Goal: Task Accomplishment & Management: Use online tool/utility

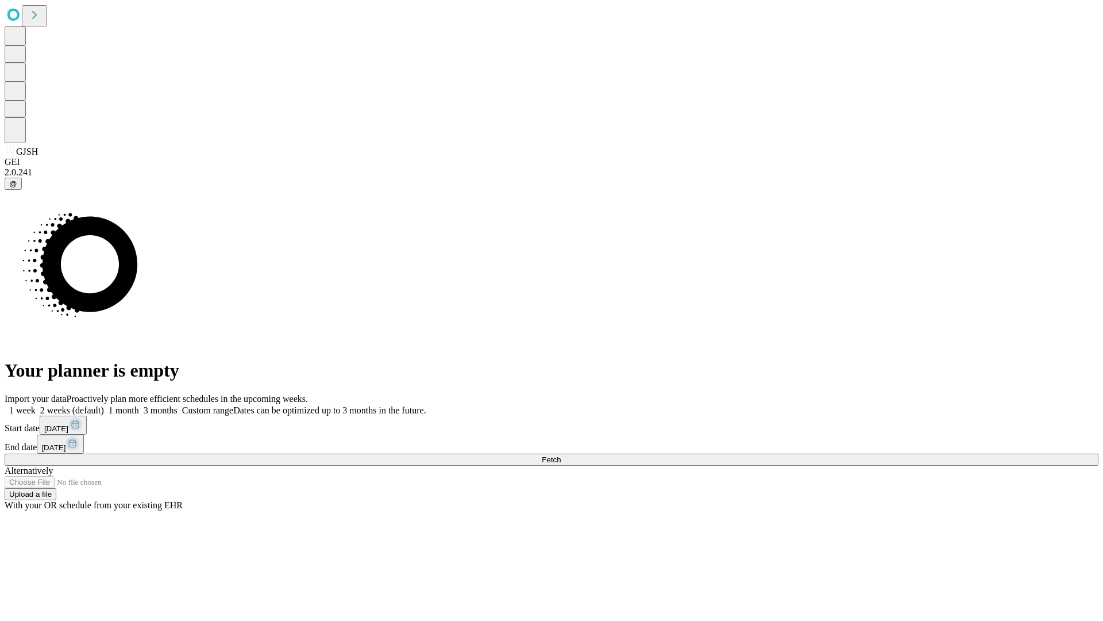
click at [139, 405] on label "1 month" at bounding box center [121, 410] width 35 height 10
click at [561, 455] on span "Fetch" at bounding box center [551, 459] width 19 height 9
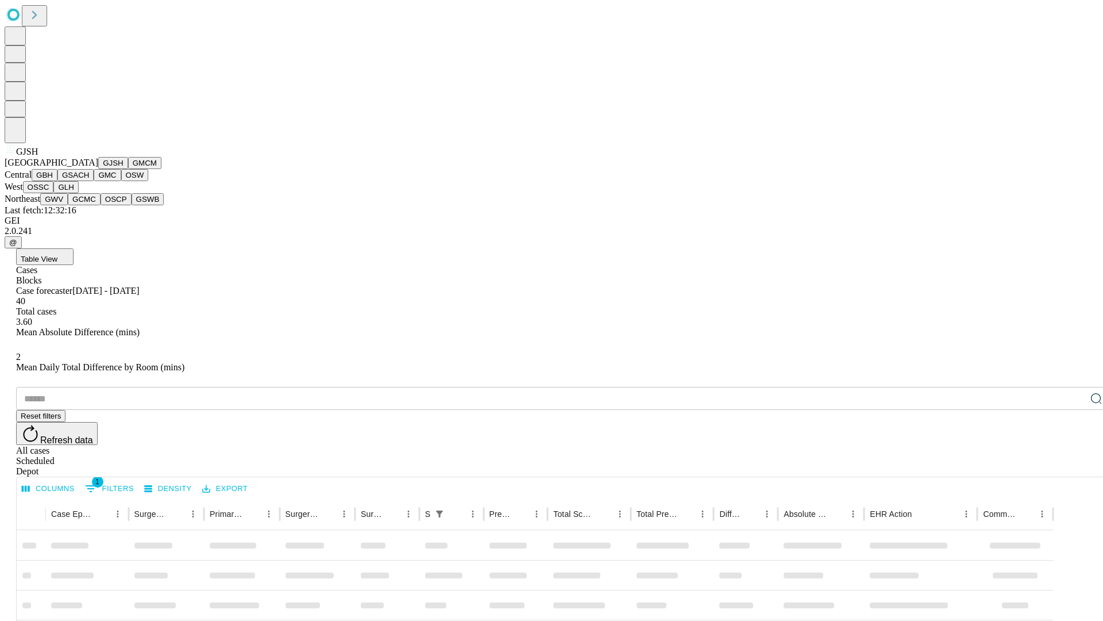
click at [128, 169] on button "GMCM" at bounding box center [144, 163] width 33 height 12
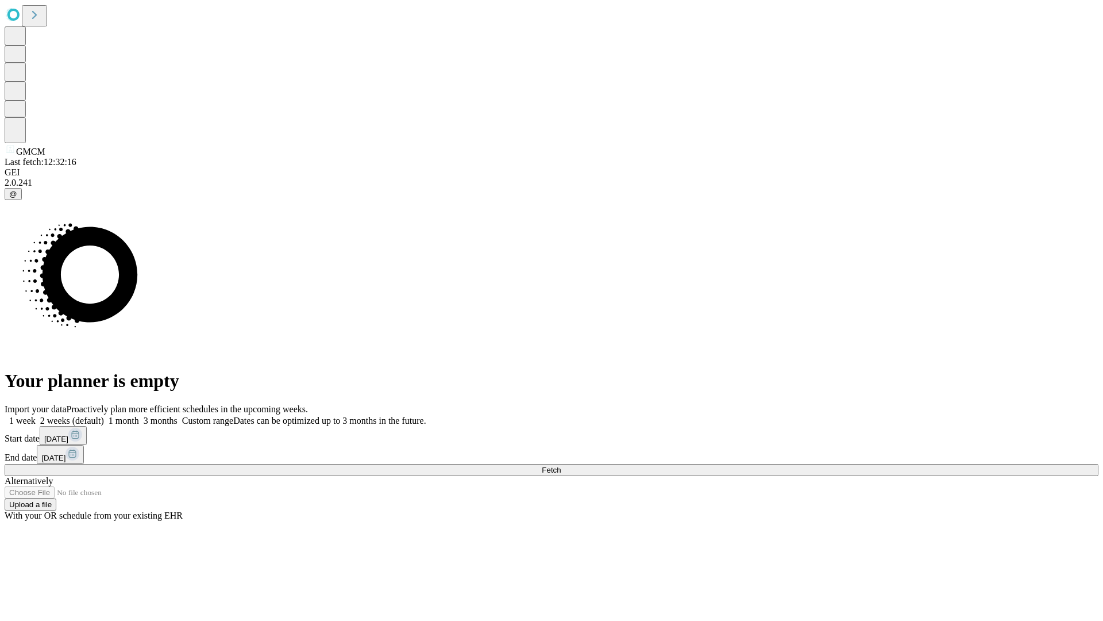
click at [561, 465] on span "Fetch" at bounding box center [551, 469] width 19 height 9
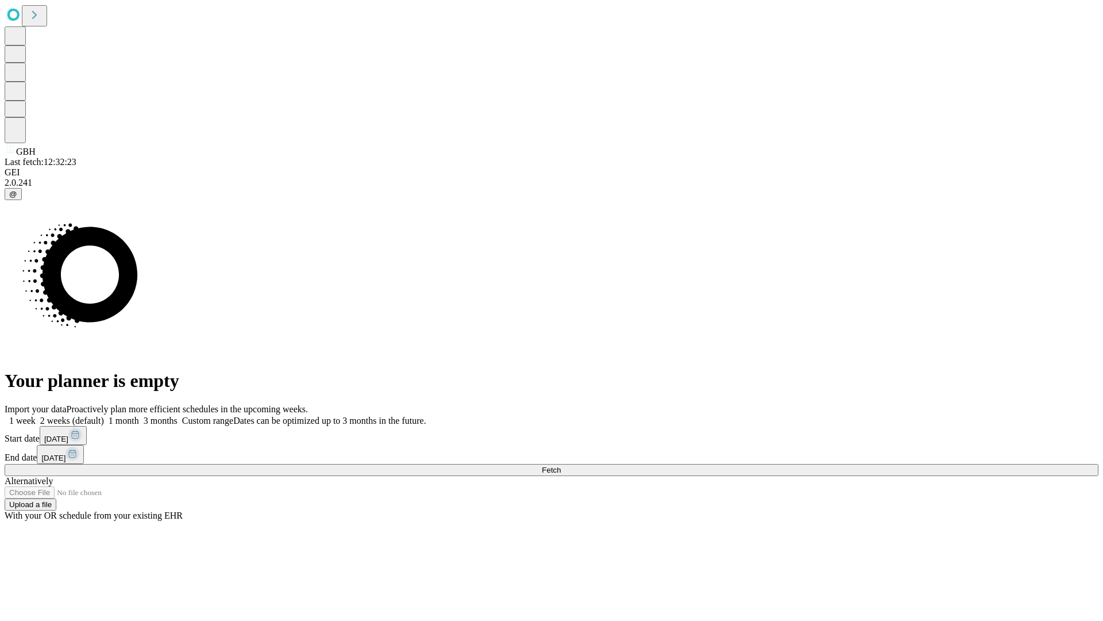
click at [139, 415] on label "1 month" at bounding box center [121, 420] width 35 height 10
click at [561, 465] on span "Fetch" at bounding box center [551, 469] width 19 height 9
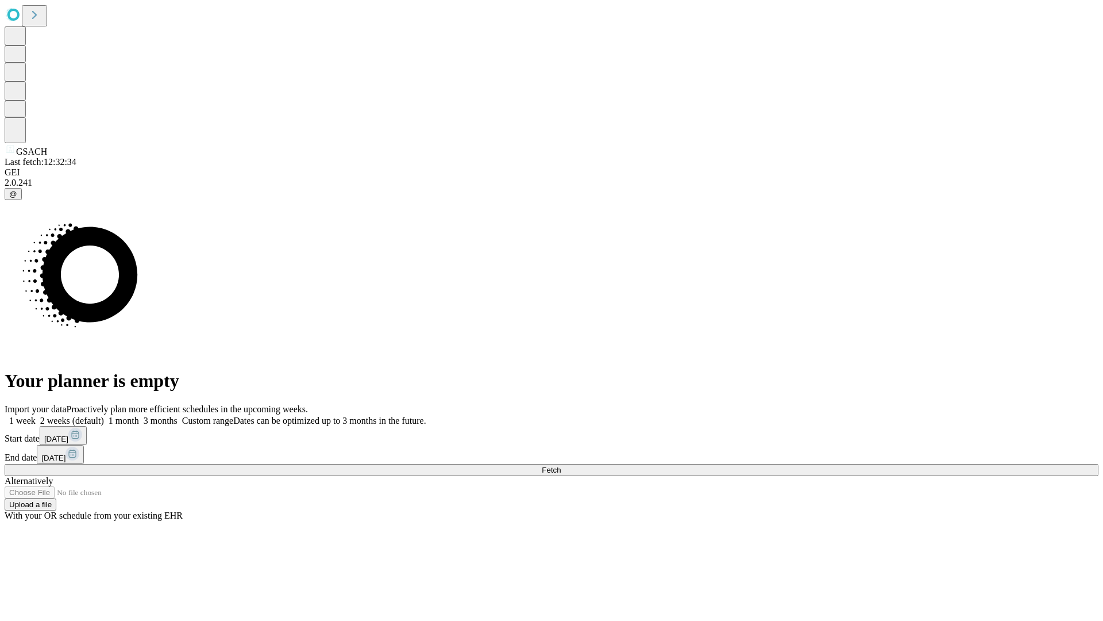
click at [139, 415] on label "1 month" at bounding box center [121, 420] width 35 height 10
click at [561, 465] on span "Fetch" at bounding box center [551, 469] width 19 height 9
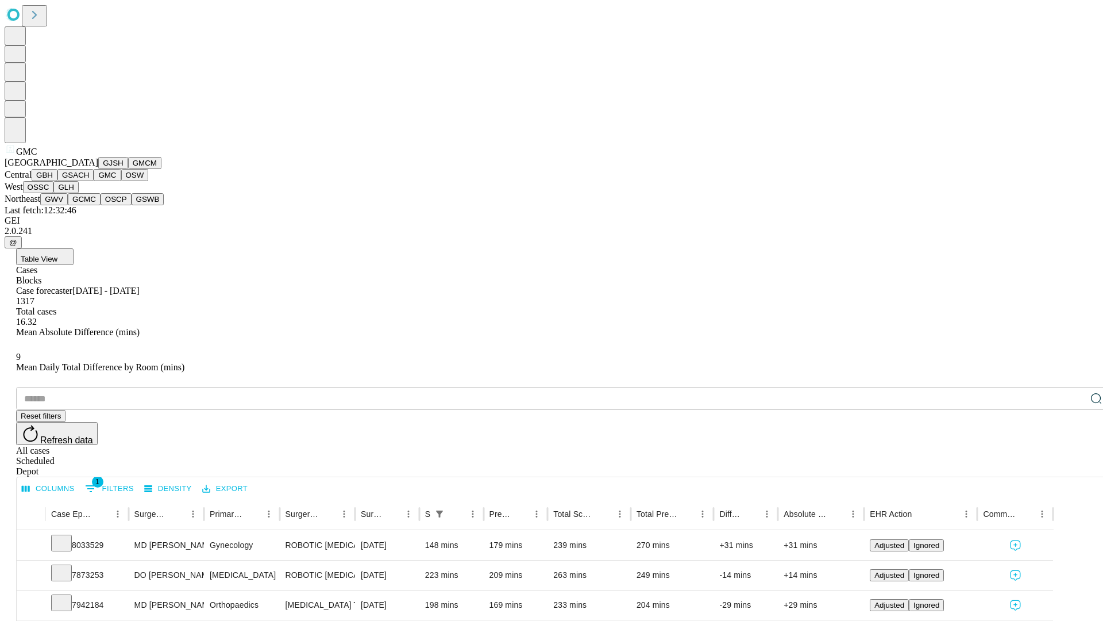
click at [121, 181] on button "OSW" at bounding box center [135, 175] width 28 height 12
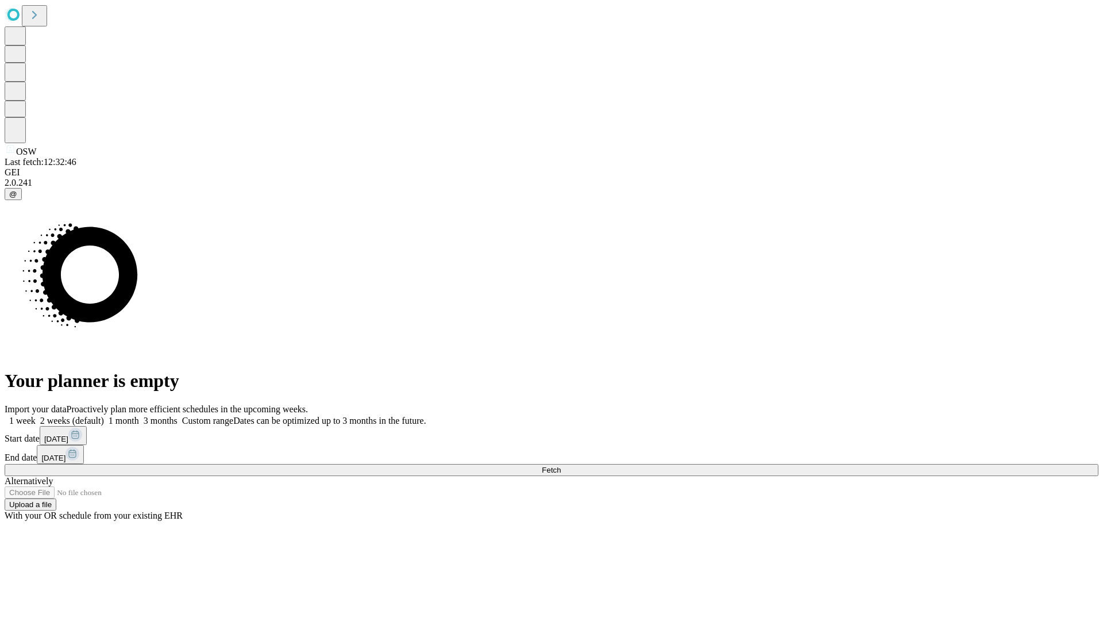
click at [139, 415] on label "1 month" at bounding box center [121, 420] width 35 height 10
click at [561, 465] on span "Fetch" at bounding box center [551, 469] width 19 height 9
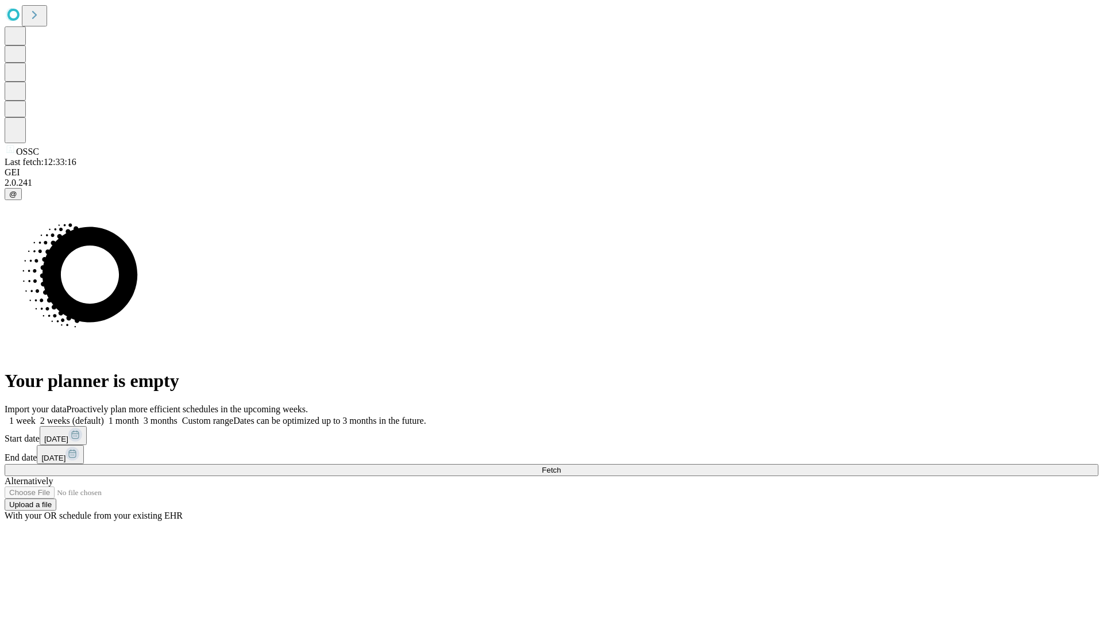
click at [139, 415] on label "1 month" at bounding box center [121, 420] width 35 height 10
click at [561, 465] on span "Fetch" at bounding box center [551, 469] width 19 height 9
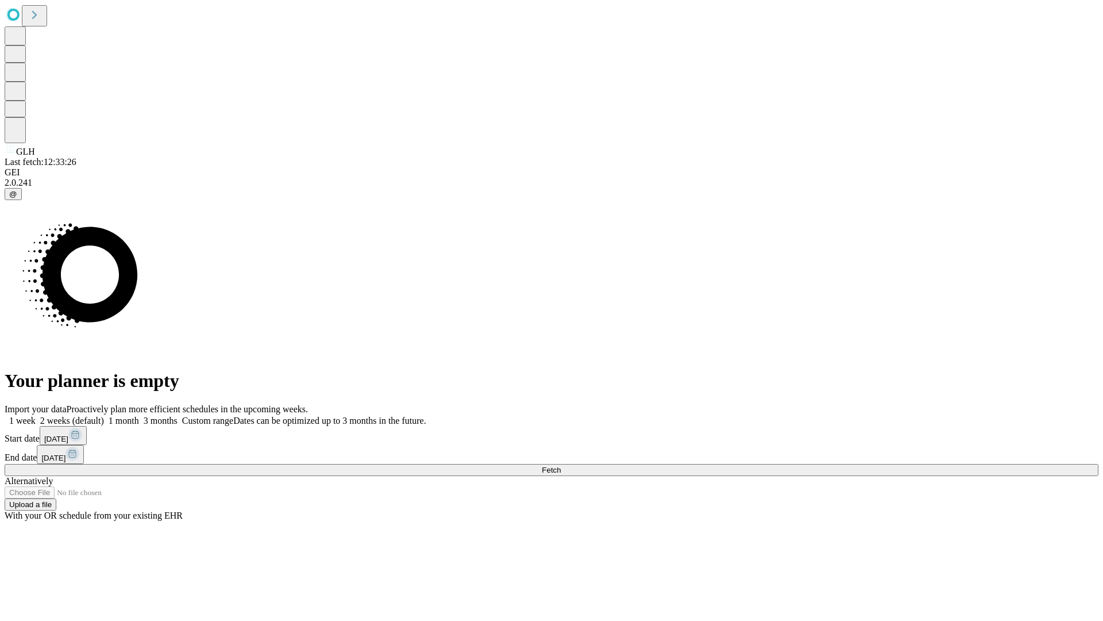
click at [139, 415] on label "1 month" at bounding box center [121, 420] width 35 height 10
click at [561, 465] on span "Fetch" at bounding box center [551, 469] width 19 height 9
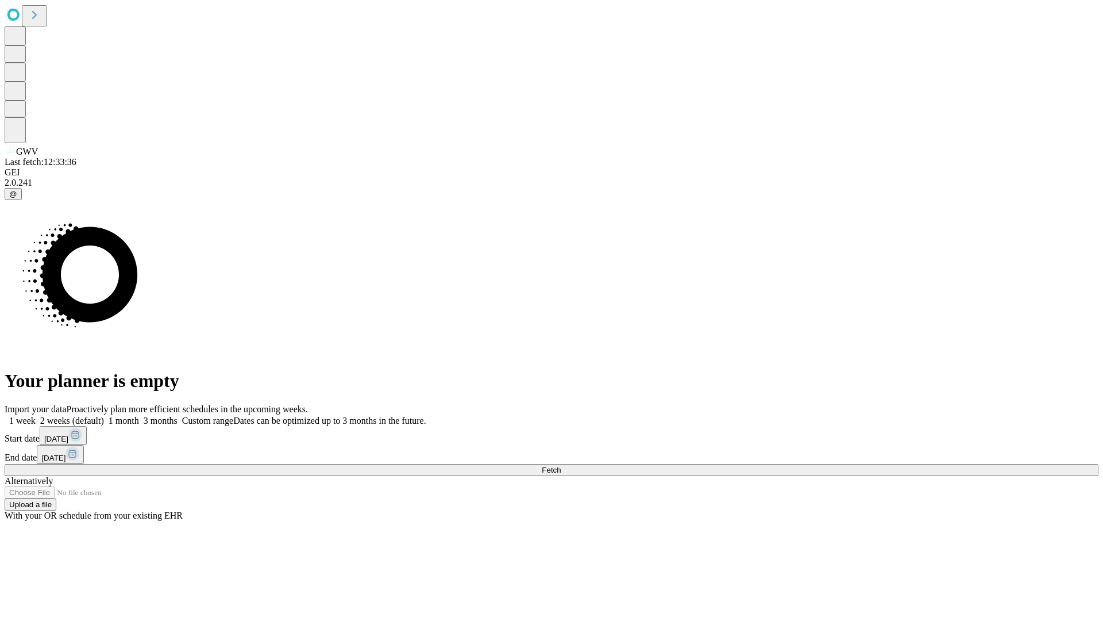
click at [139, 415] on label "1 month" at bounding box center [121, 420] width 35 height 10
click at [561, 465] on span "Fetch" at bounding box center [551, 469] width 19 height 9
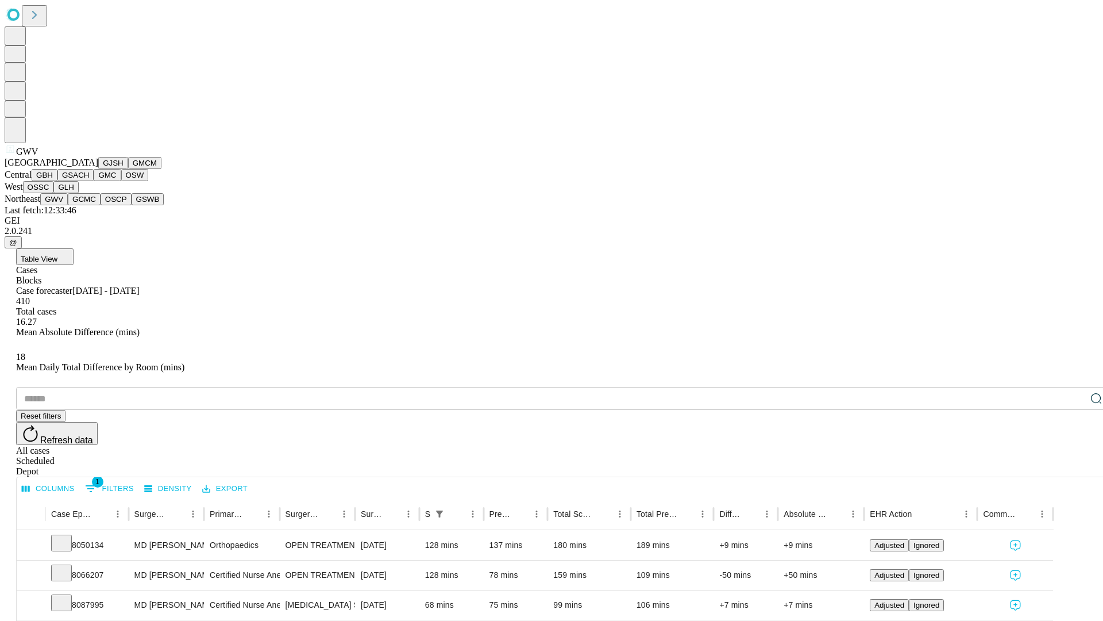
click at [89, 205] on button "GCMC" at bounding box center [84, 199] width 33 height 12
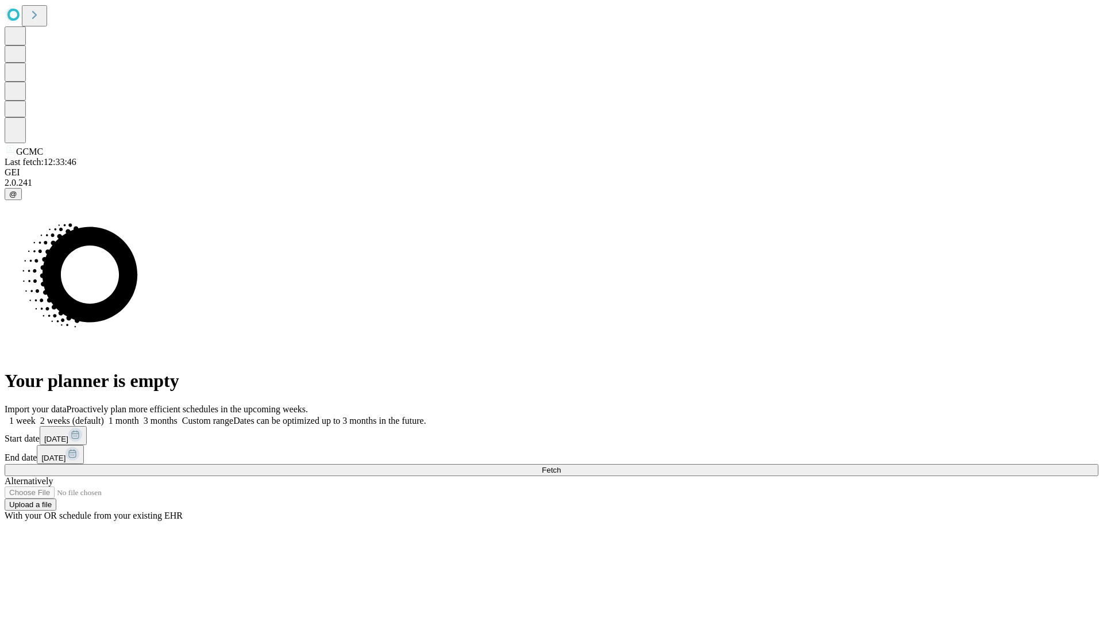
click at [139, 415] on label "1 month" at bounding box center [121, 420] width 35 height 10
click at [561, 465] on span "Fetch" at bounding box center [551, 469] width 19 height 9
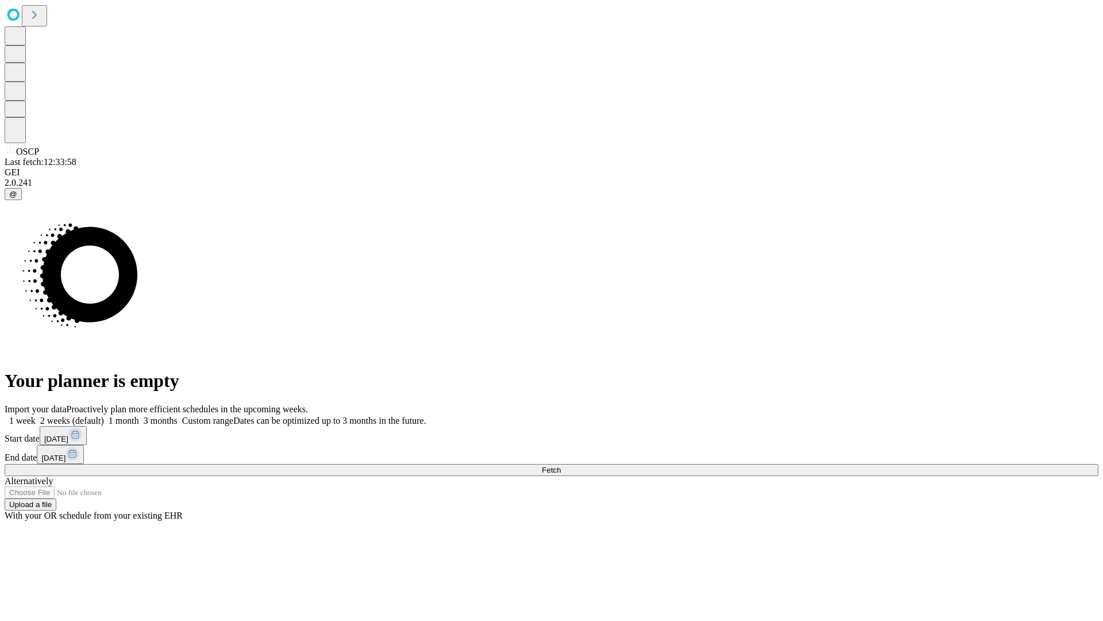
click at [561, 465] on span "Fetch" at bounding box center [551, 469] width 19 height 9
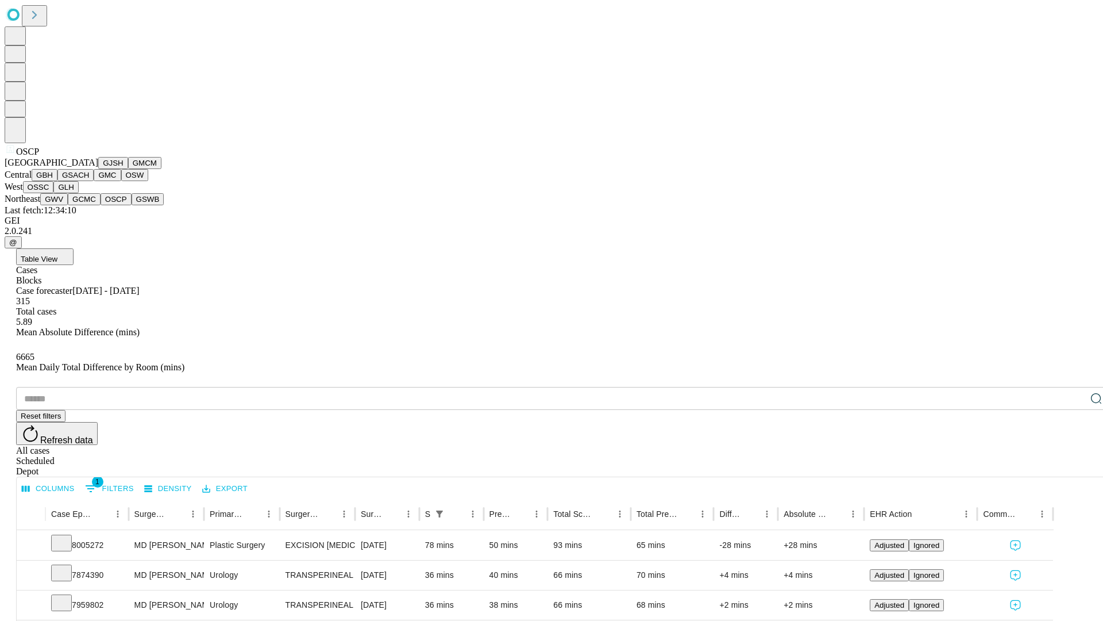
click at [132, 205] on button "GSWB" at bounding box center [148, 199] width 33 height 12
